Goal: Check status: Check status

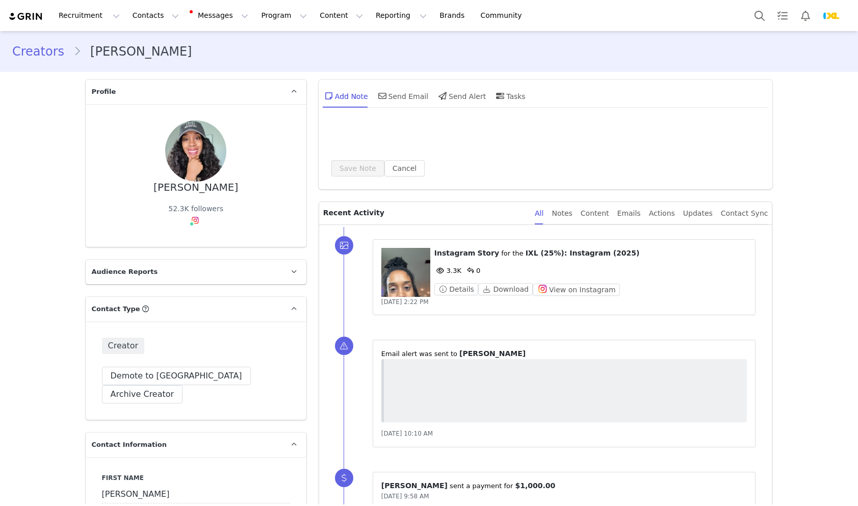
type input "+1 ([GEOGRAPHIC_DATA])"
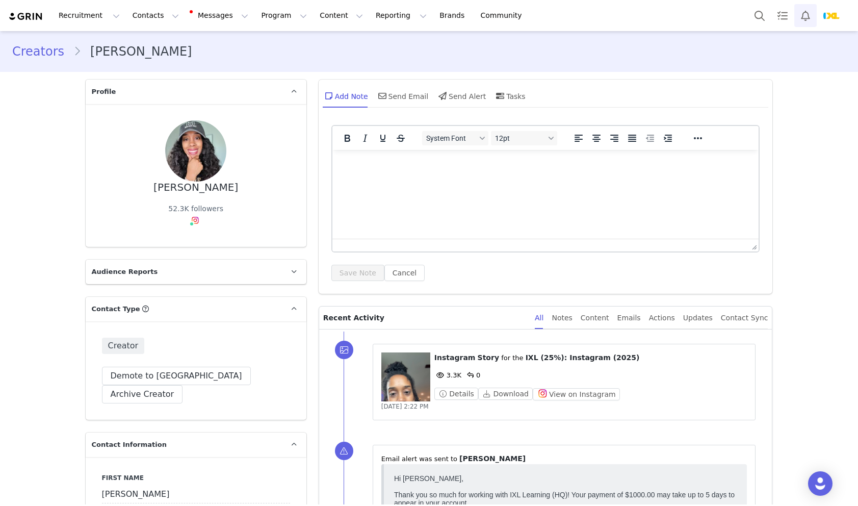
click at [806, 21] on button "Notifications" at bounding box center [805, 15] width 22 height 23
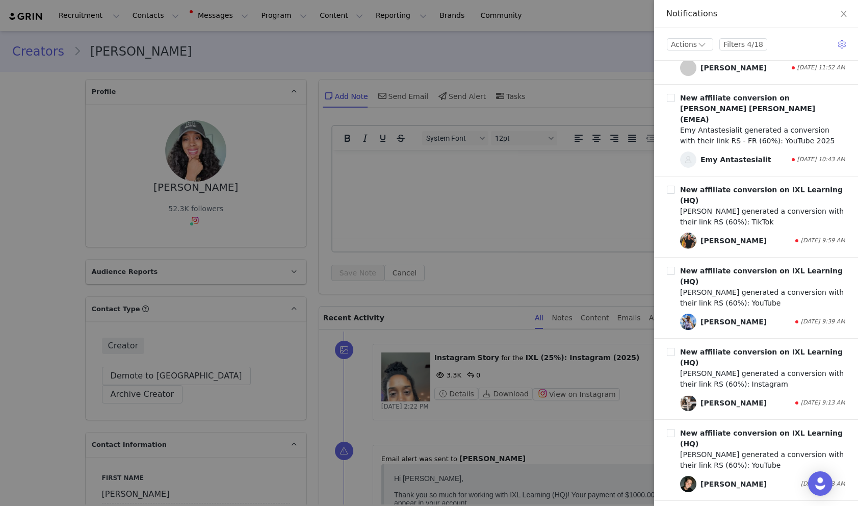
scroll to position [769, 0]
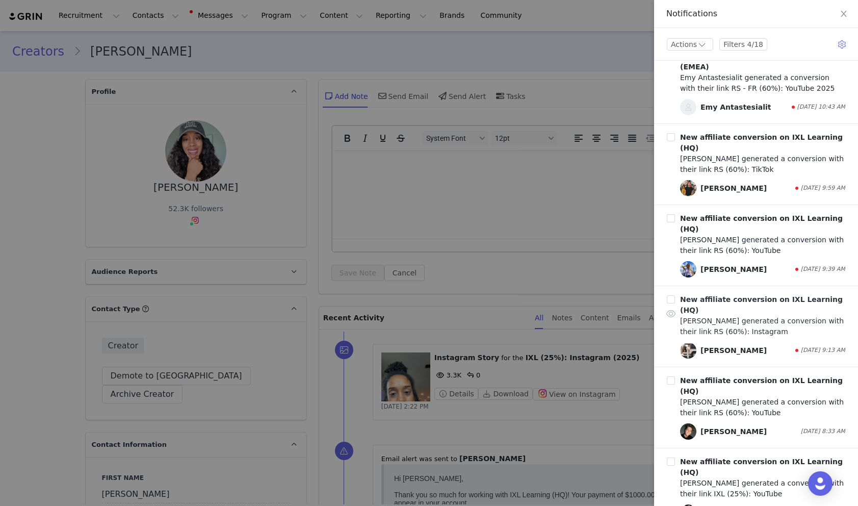
click at [797, 316] on div "[PERSON_NAME] generated a conversion with their link RS (60%): Instagram" at bounding box center [762, 326] width 165 height 21
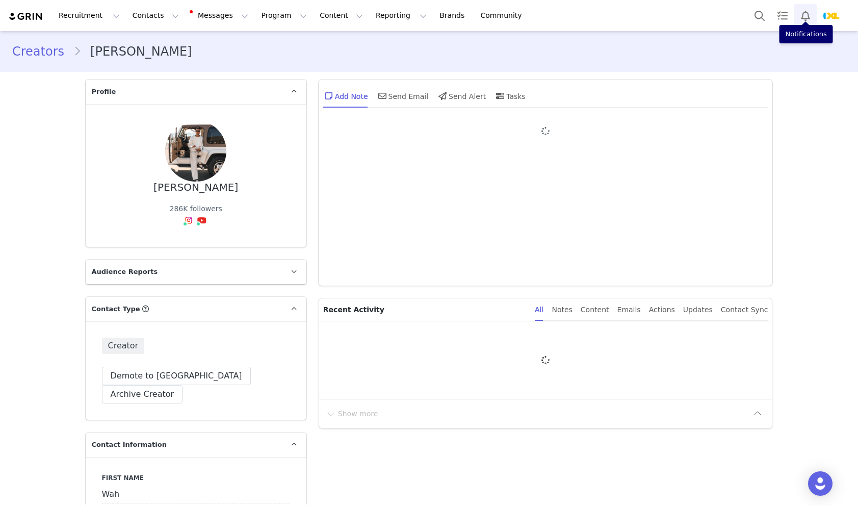
type input "+1 ([GEOGRAPHIC_DATA])"
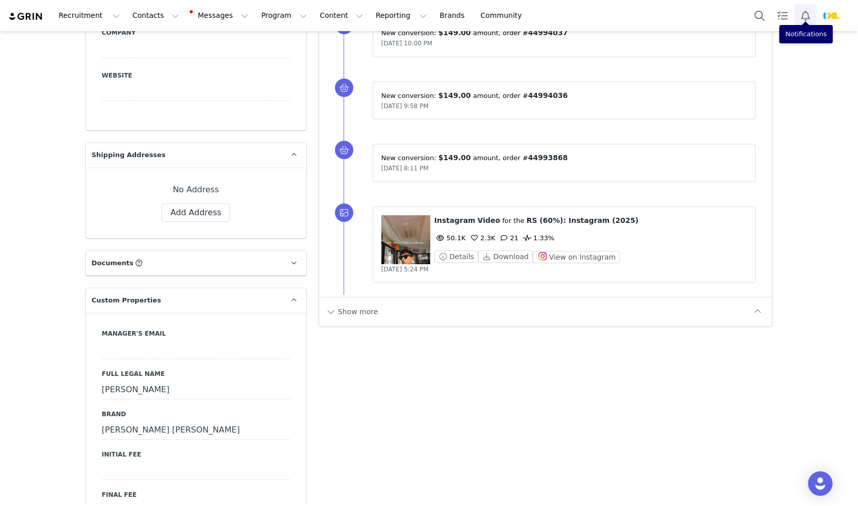
scroll to position [563, 0]
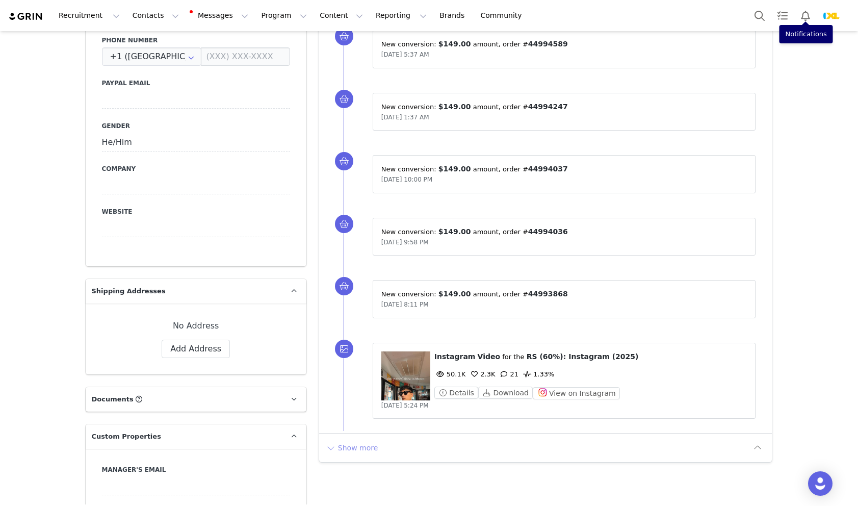
click at [370, 448] on button "Show more" at bounding box center [352, 447] width 54 height 16
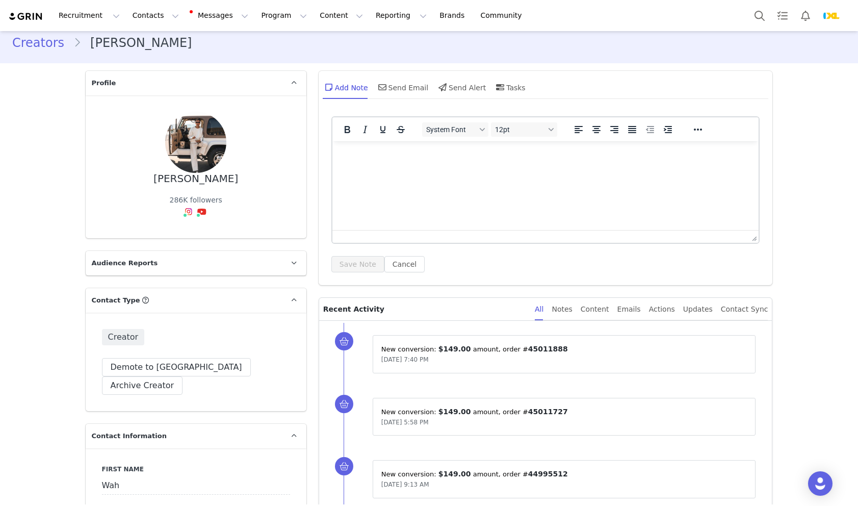
scroll to position [1, 0]
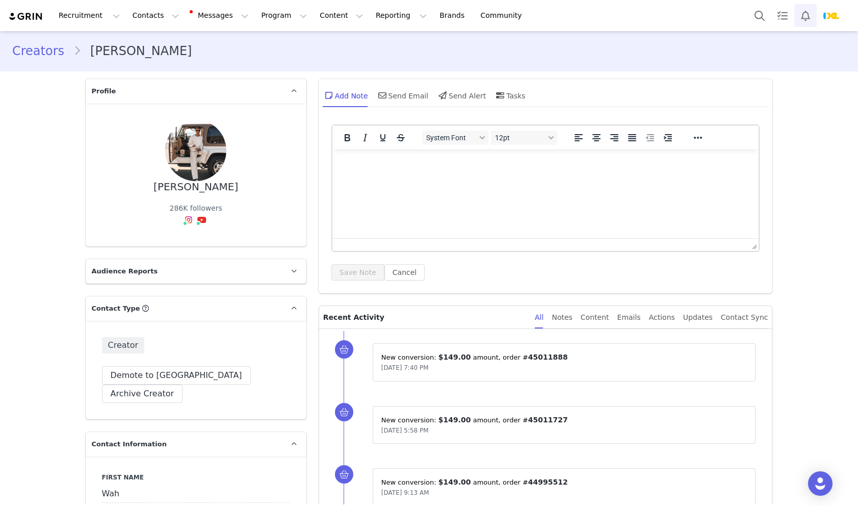
click at [809, 21] on button "Notifications" at bounding box center [805, 15] width 22 height 23
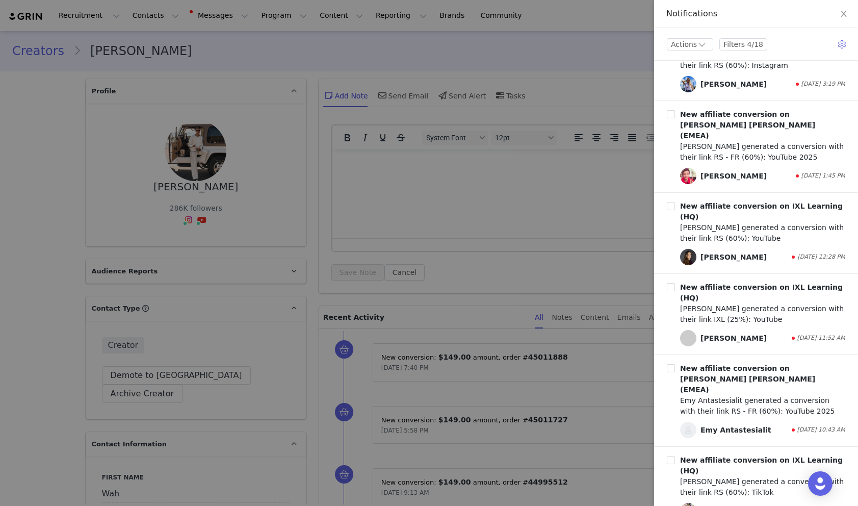
scroll to position [445, 0]
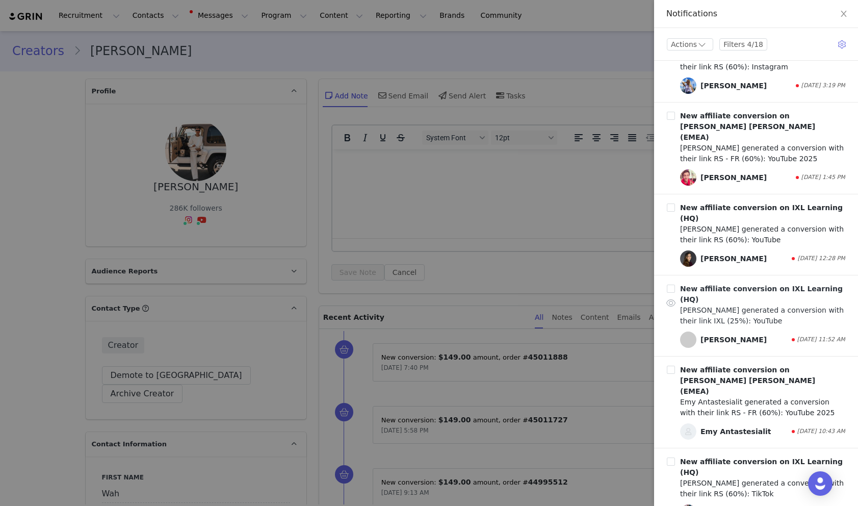
click at [799, 305] on div "[PERSON_NAME] generated a conversion with their link IXL (25%): YouTube" at bounding box center [762, 315] width 165 height 21
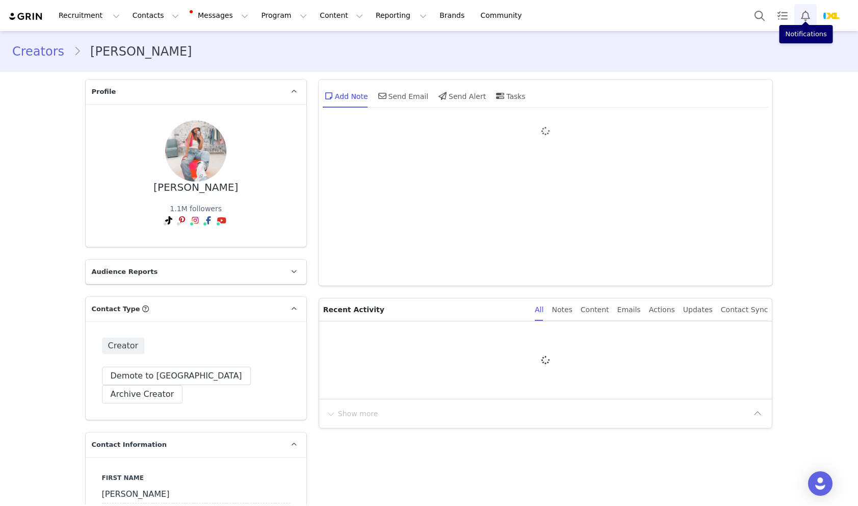
type input "+1 ([GEOGRAPHIC_DATA])"
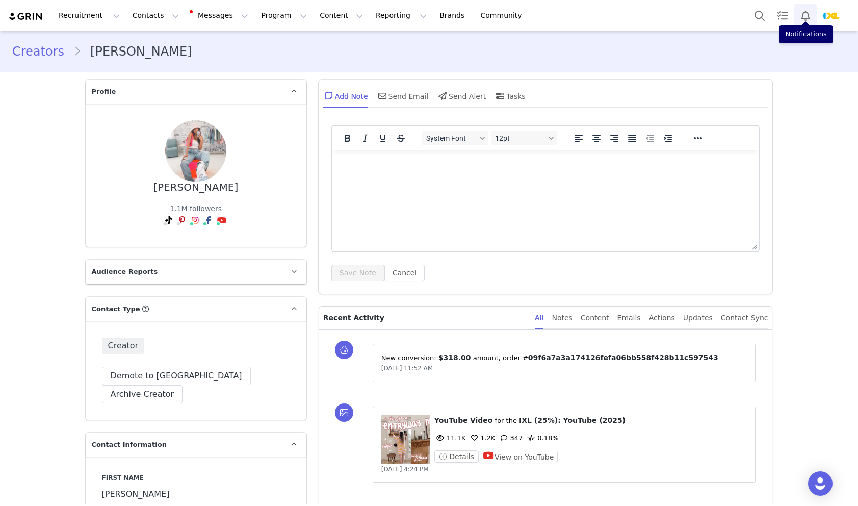
click at [805, 14] on button "Notifications" at bounding box center [805, 15] width 22 height 23
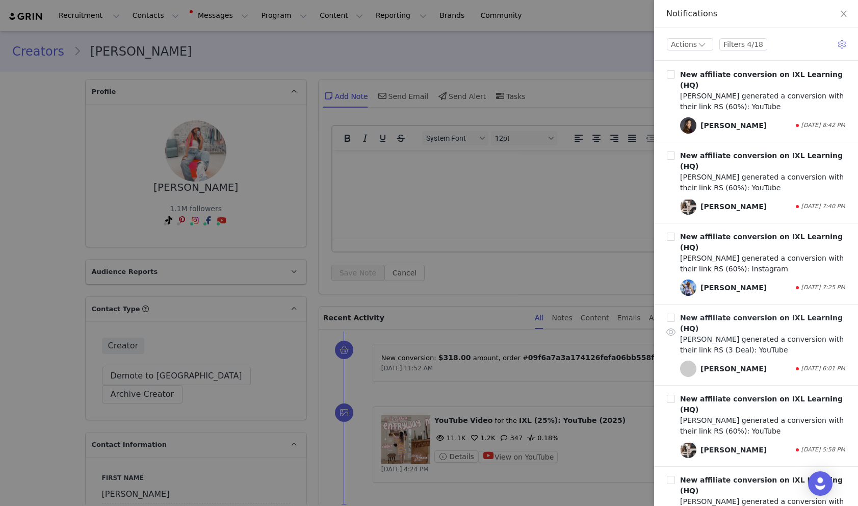
click at [749, 334] on div "[PERSON_NAME] generated a conversion with their link RS (3 Deal): YouTube" at bounding box center [762, 344] width 165 height 21
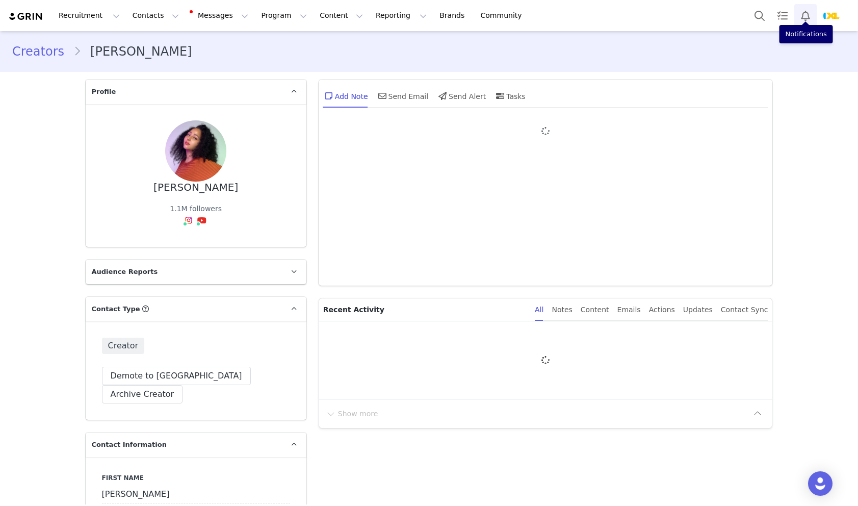
type input "+1 ([GEOGRAPHIC_DATA])"
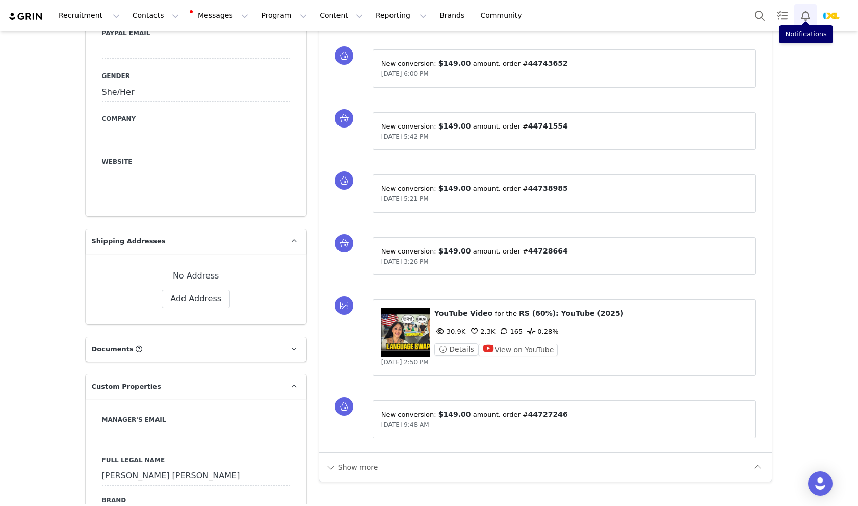
scroll to position [762, 0]
